Goal: Task Accomplishment & Management: Use online tool/utility

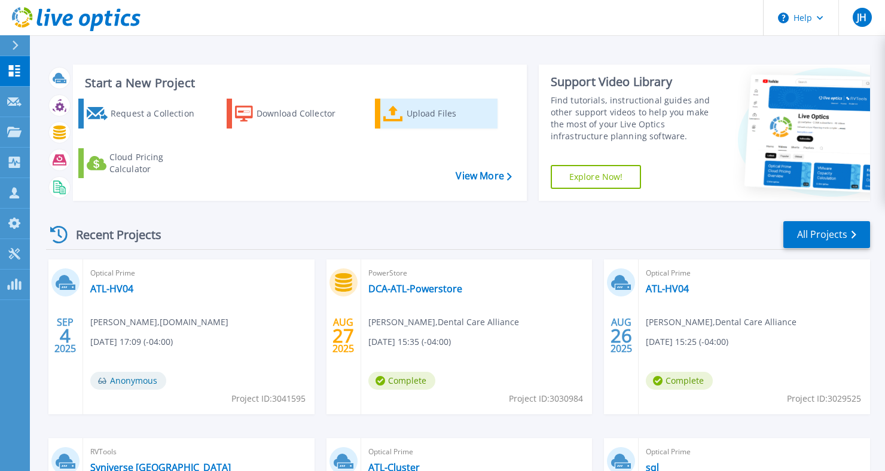
click at [427, 114] on div "Upload Files" at bounding box center [451, 114] width 89 height 24
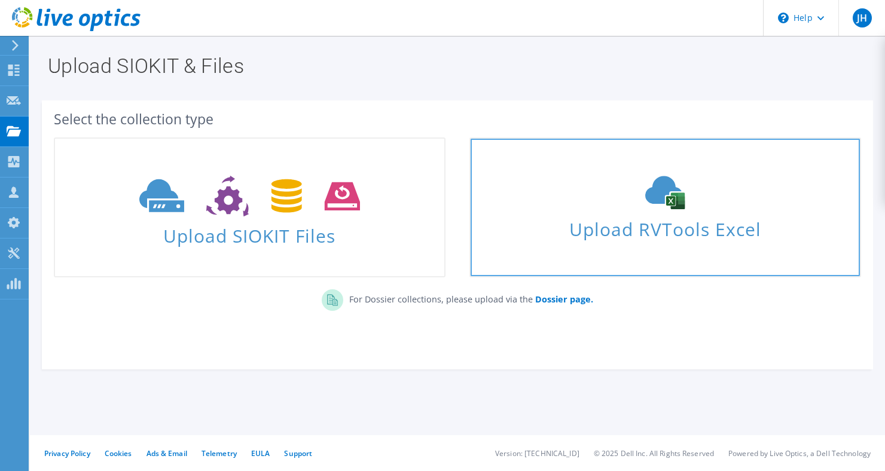
click at [605, 200] on icon at bounding box center [664, 192] width 179 height 33
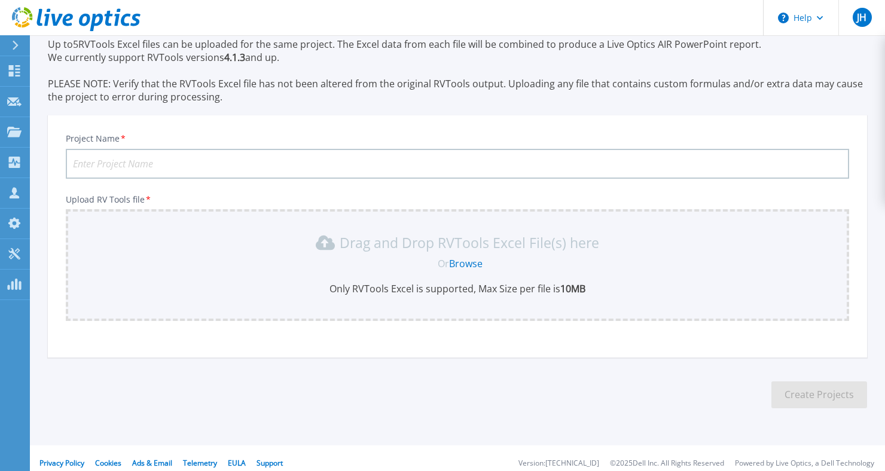
scroll to position [58, 0]
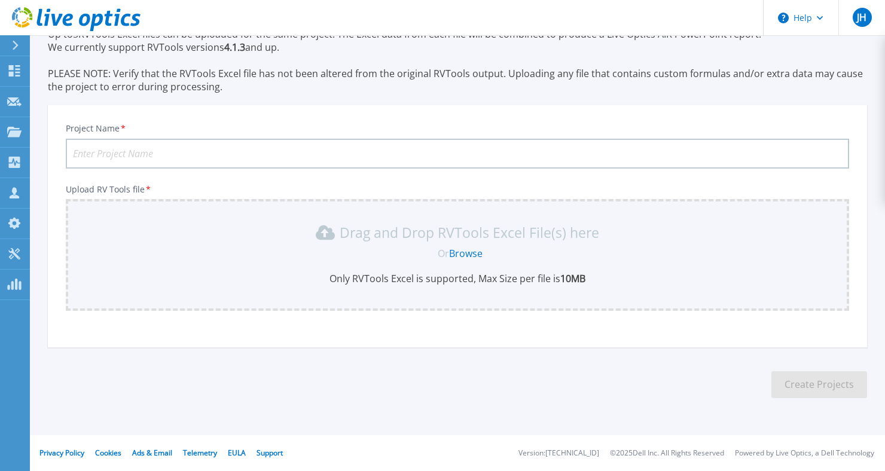
click at [217, 157] on input "Project Name *" at bounding box center [458, 154] width 784 height 30
type input "Lighedge 98"
click at [140, 213] on div "Drag and Drop RVTools Excel File(s) here Or Browse Only RVTools Excel is suppor…" at bounding box center [458, 255] width 784 height 112
click at [459, 248] on link "Browse" at bounding box center [465, 253] width 33 height 13
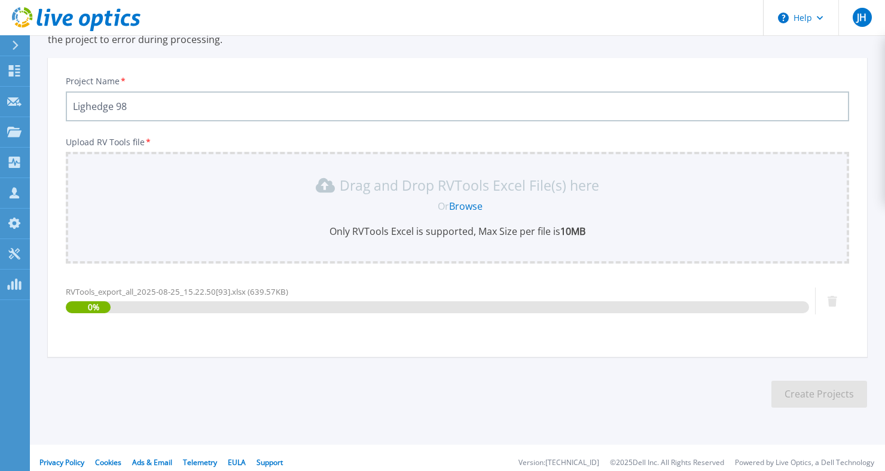
scroll to position [115, 0]
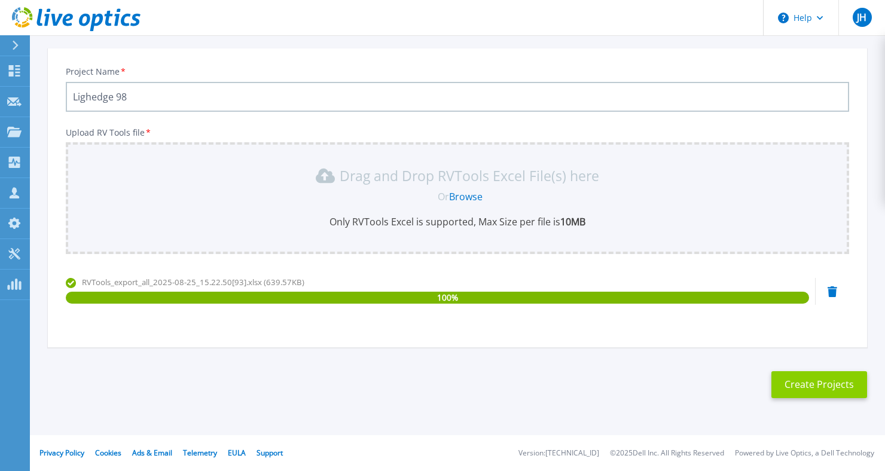
click at [787, 382] on button "Create Projects" at bounding box center [820, 384] width 96 height 27
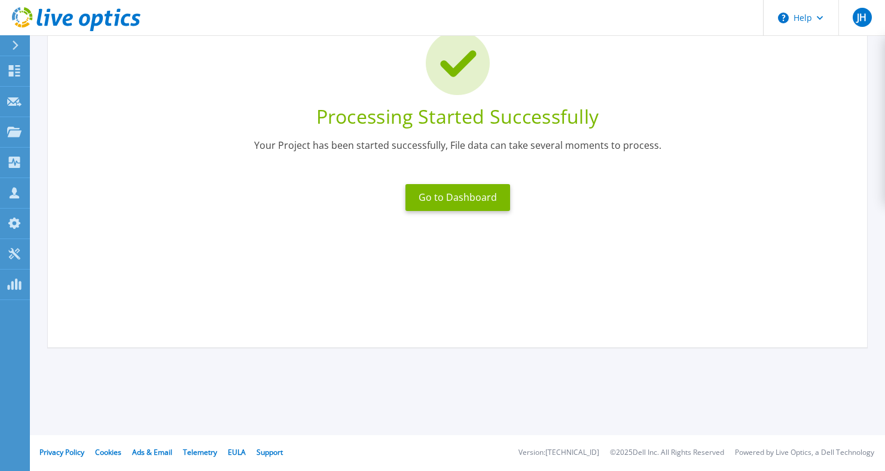
scroll to position [97, 0]
click at [444, 198] on button "Go to Dashboard" at bounding box center [458, 197] width 105 height 27
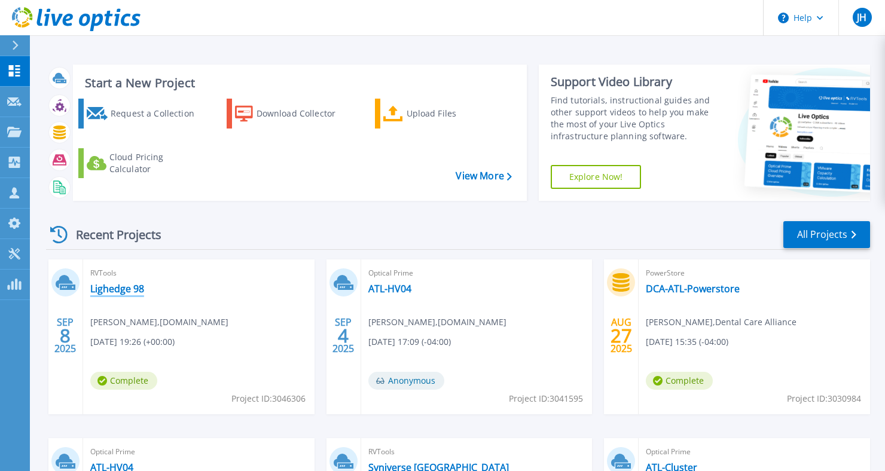
click at [97, 291] on link "Lighedge 98" at bounding box center [117, 289] width 54 height 12
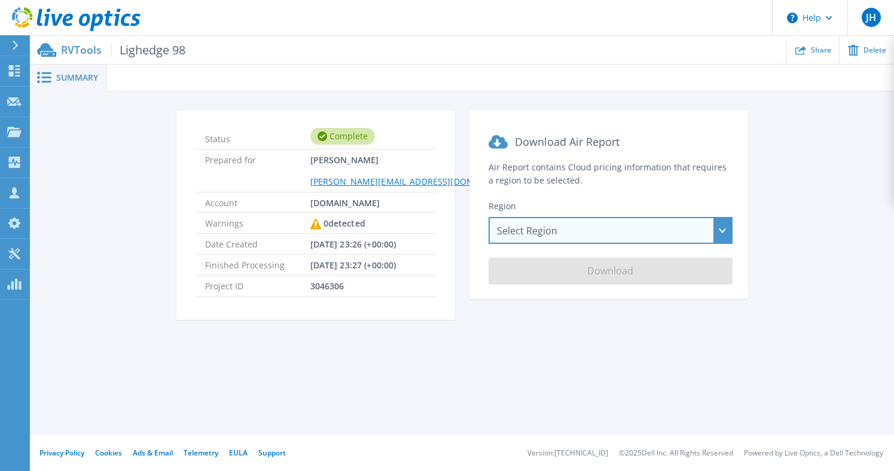
click at [557, 229] on div "Select Region Asia Pacific (Hong Kong) Asia Pacific (Mumbai) Asia Pacific (Seou…" at bounding box center [611, 230] width 244 height 27
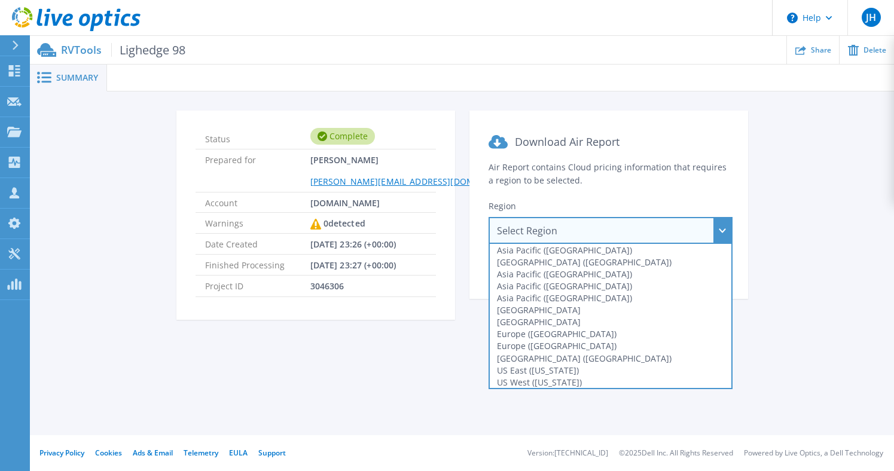
click at [557, 229] on div "Select Region Asia Pacific (Hong Kong) Asia Pacific (Mumbai) Asia Pacific (Seou…" at bounding box center [611, 230] width 244 height 27
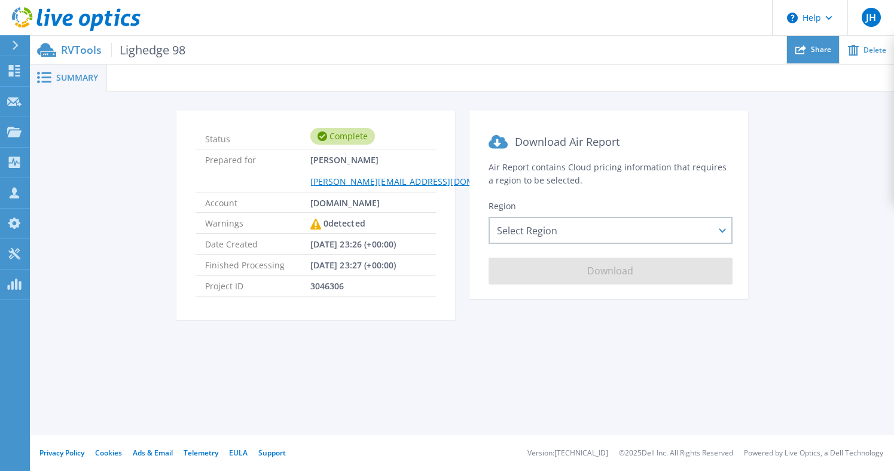
click at [819, 52] on span "Share" at bounding box center [821, 49] width 20 height 7
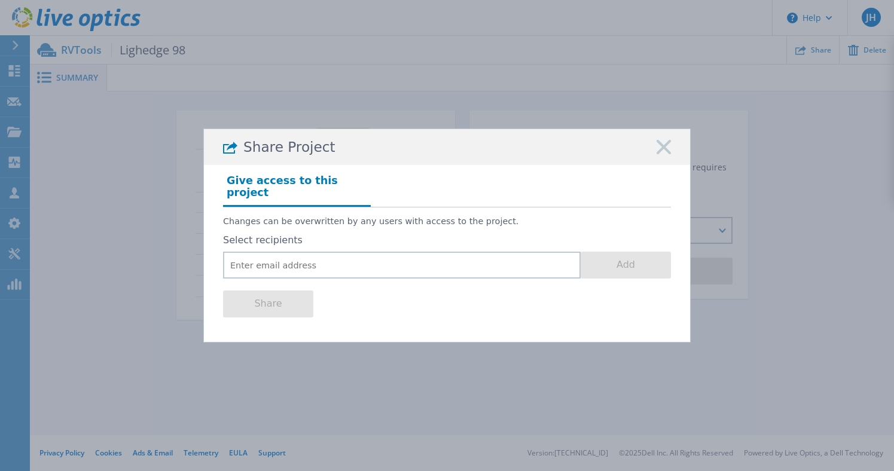
click at [662, 152] on rect at bounding box center [664, 147] width 16 height 16
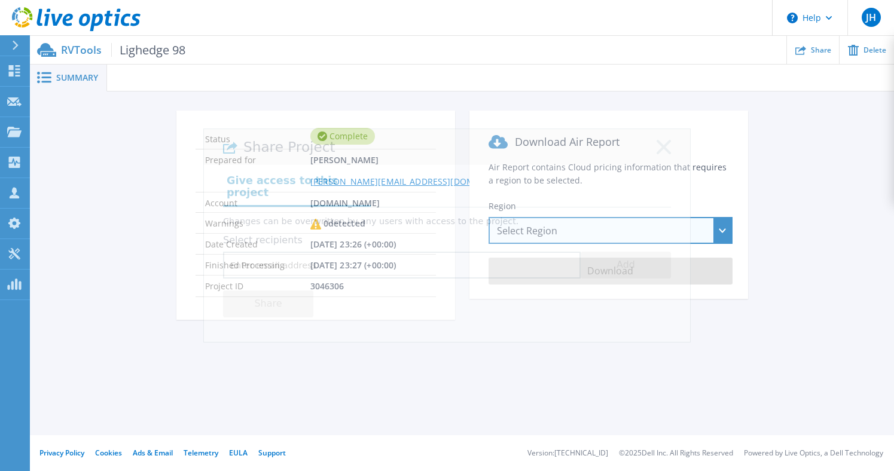
click at [587, 233] on div "Select Region Asia Pacific (Hong Kong) Asia Pacific (Mumbai) Asia Pacific (Seou…" at bounding box center [611, 230] width 244 height 27
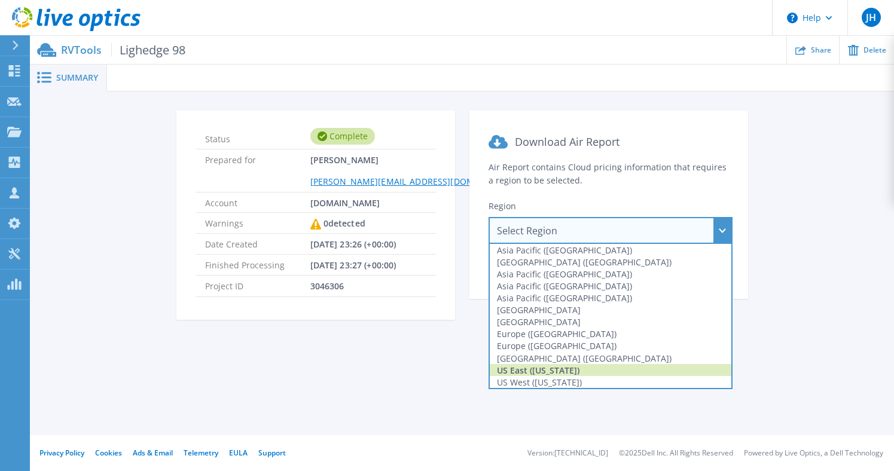
click at [513, 371] on div "US East (Virginia)" at bounding box center [611, 370] width 242 height 12
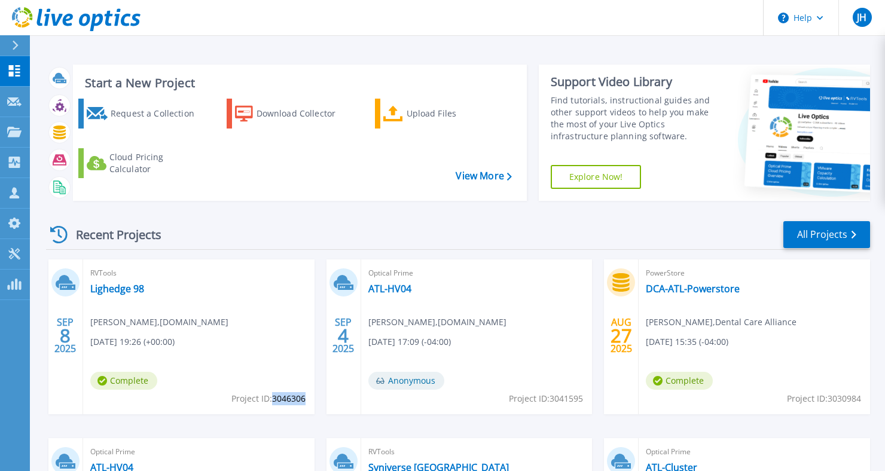
drag, startPoint x: 273, startPoint y: 397, endPoint x: 304, endPoint y: 401, distance: 32.0
click at [304, 401] on span "Project ID: 3046306" at bounding box center [268, 398] width 74 height 13
copy span "3046306"
